Goal: Task Accomplishment & Management: Use online tool/utility

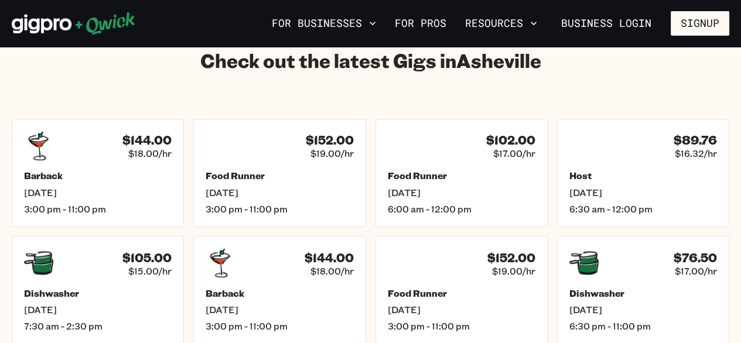
scroll to position [1666, 0]
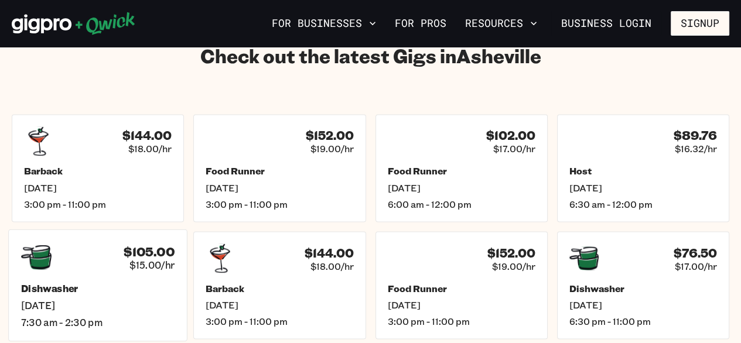
click at [56, 282] on div "Dishwasher [DATE] 7:30 am - 2:30 pm" at bounding box center [98, 305] width 154 height 46
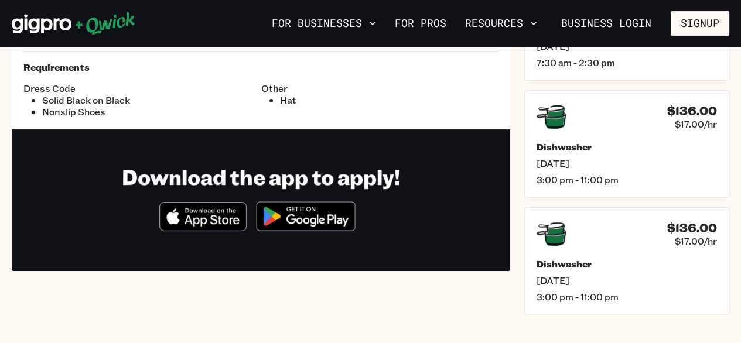
scroll to position [255, 0]
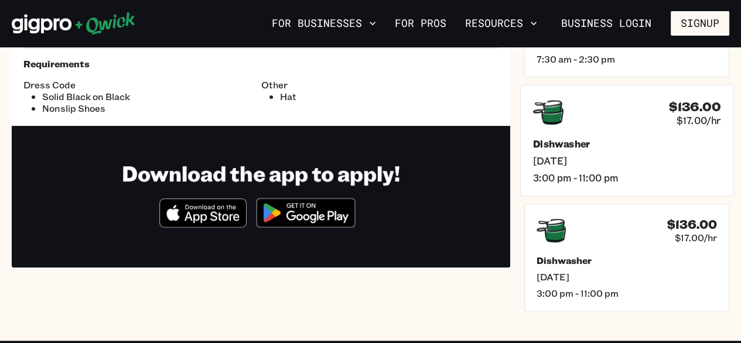
click at [555, 113] on icon at bounding box center [548, 112] width 30 height 25
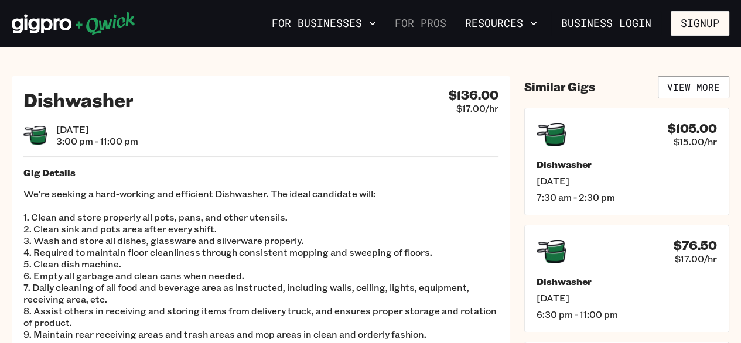
click at [431, 21] on link "For Pros" at bounding box center [420, 23] width 61 height 20
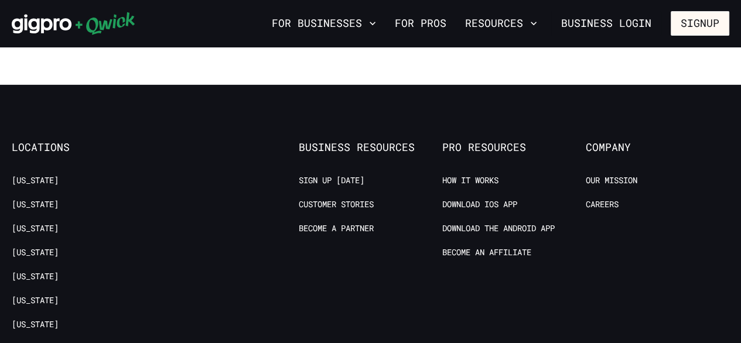
scroll to position [2207, 0]
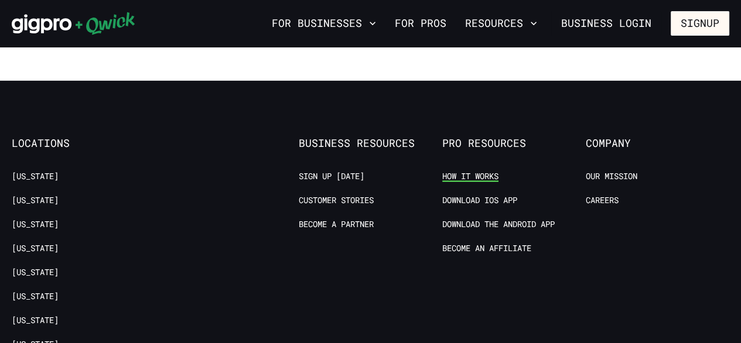
click at [476, 173] on link "How it Works" at bounding box center [470, 176] width 56 height 11
